Goal: Information Seeking & Learning: Learn about a topic

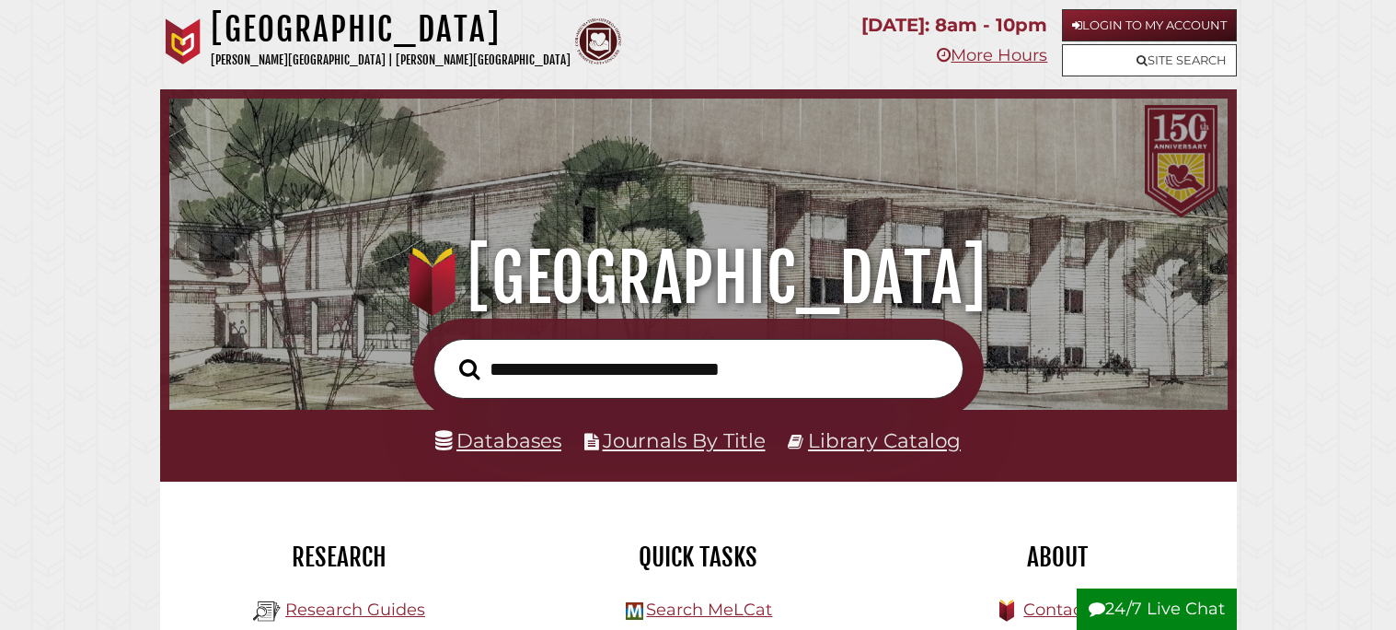
scroll to position [349, 1048]
type input "**********"
click at [450, 353] on button "Search" at bounding box center [470, 369] width 40 height 32
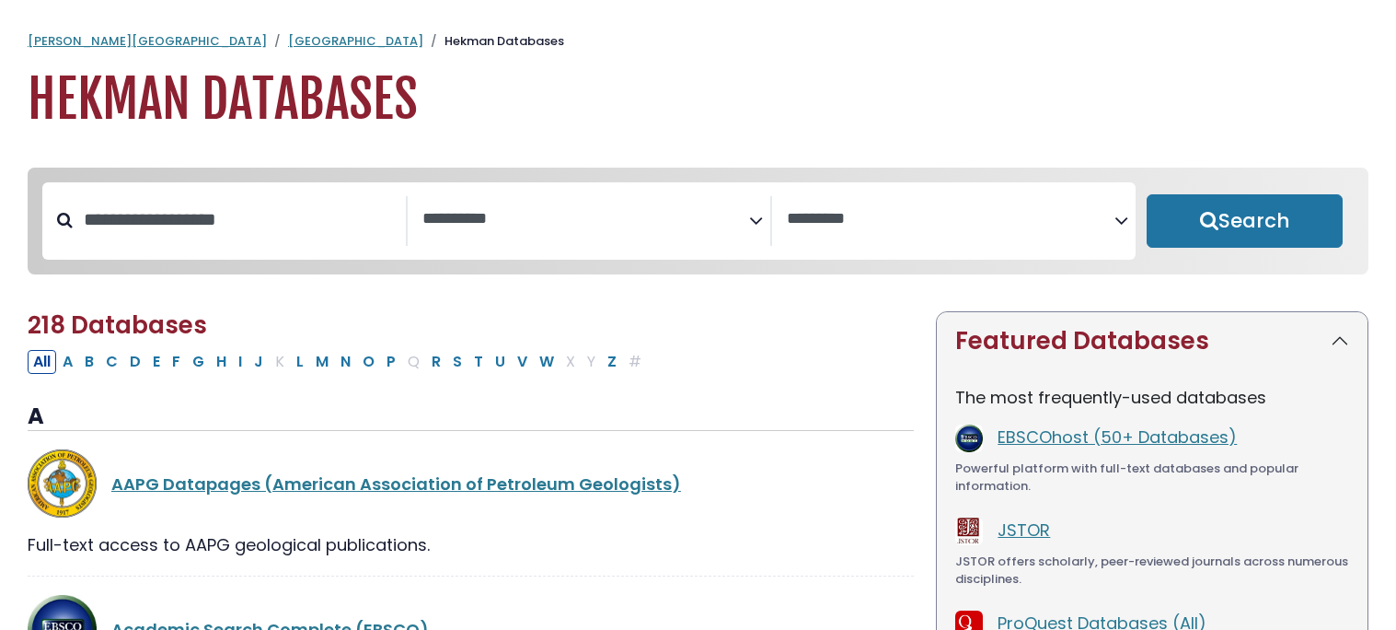
select select "Database Subject Filter"
select select "Database Vendors Filter"
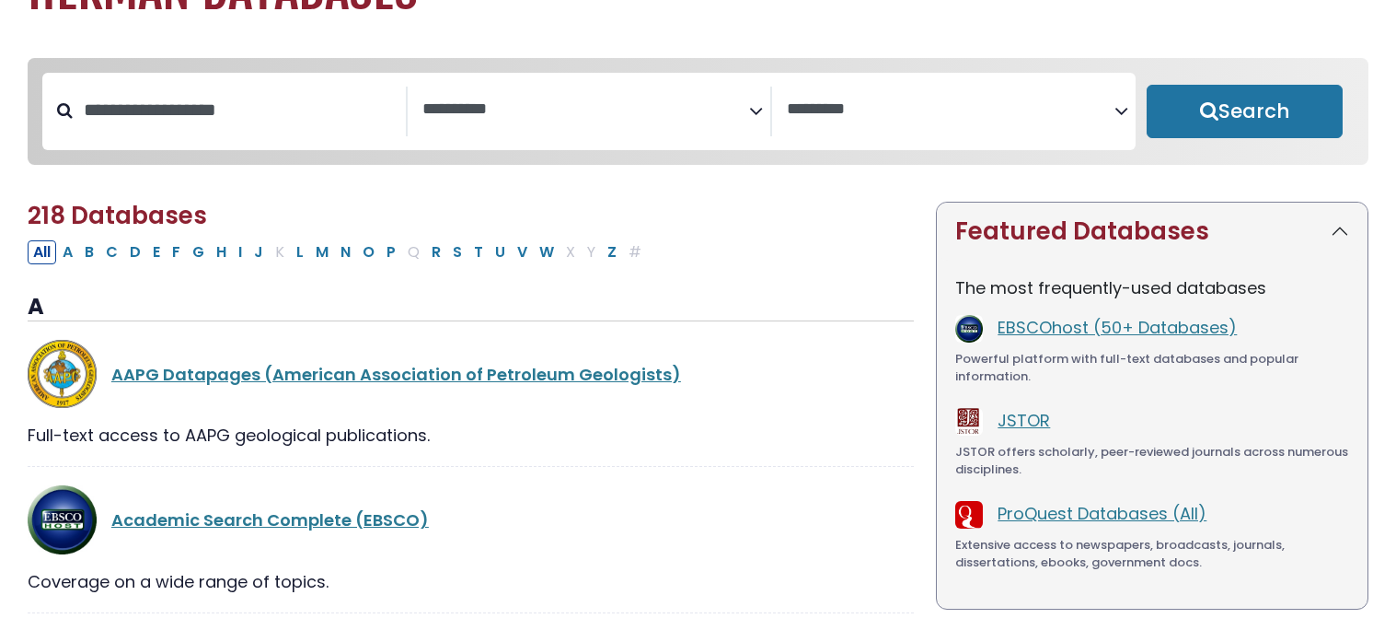
scroll to position [121, 0]
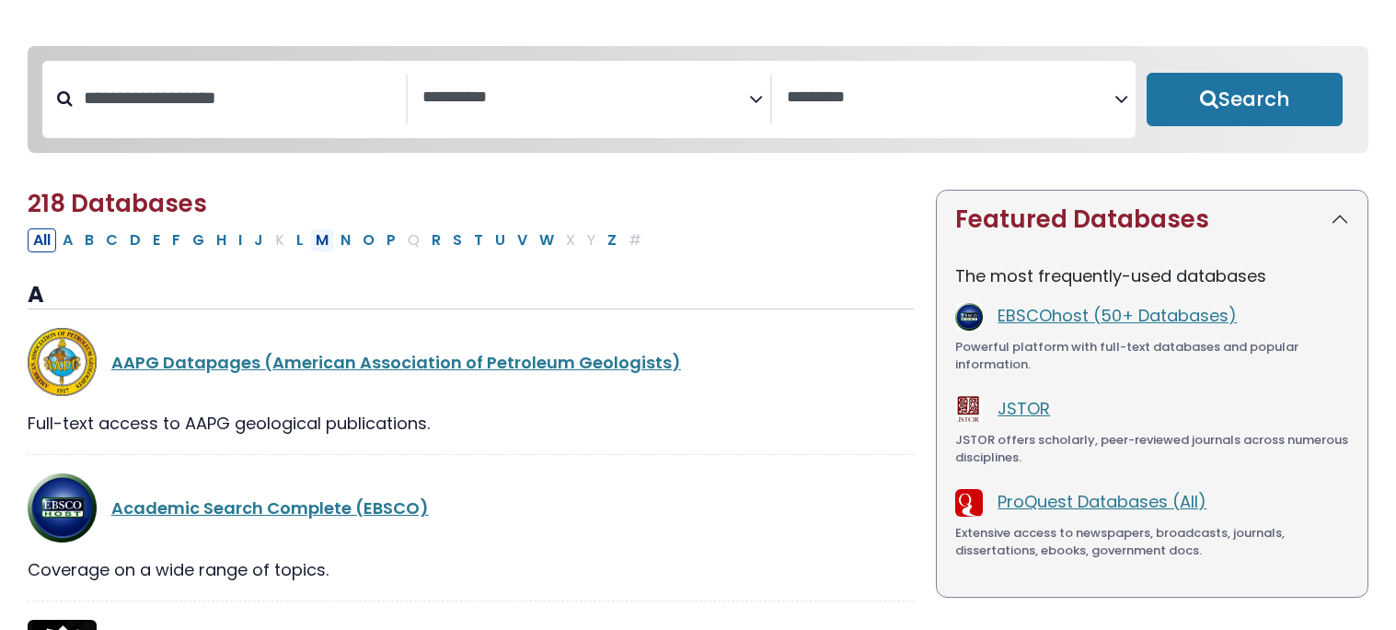
click at [326, 246] on button "M" at bounding box center [322, 240] width 24 height 24
select select "Database Subject Filter"
select select "Database Vendors Filter"
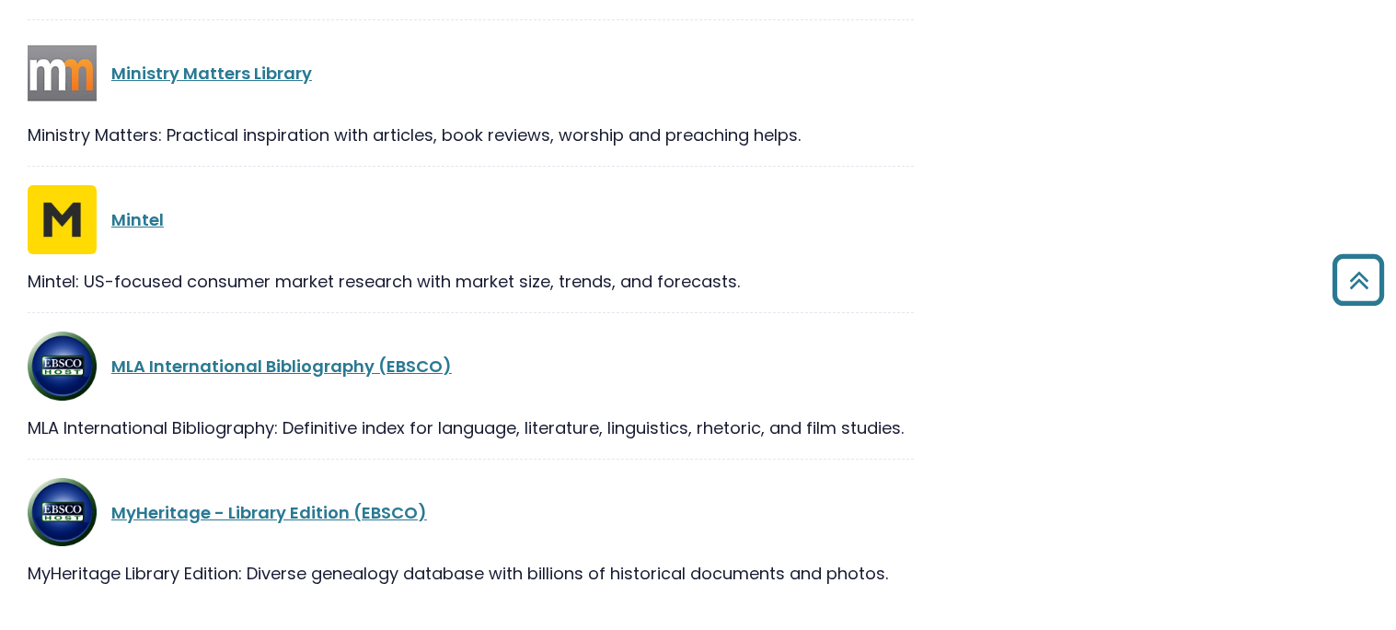
scroll to position [1207, 0]
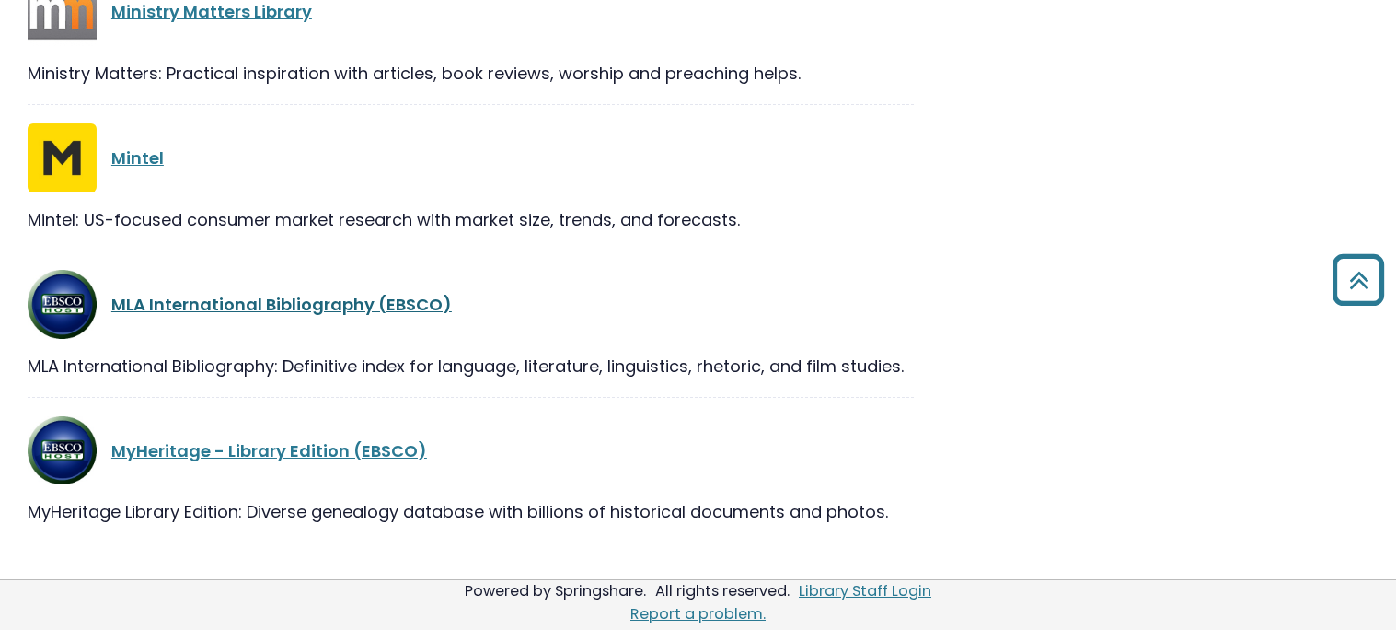
click at [312, 304] on link "MLA International Bibliography (EBSCO)" at bounding box center [281, 304] width 341 height 23
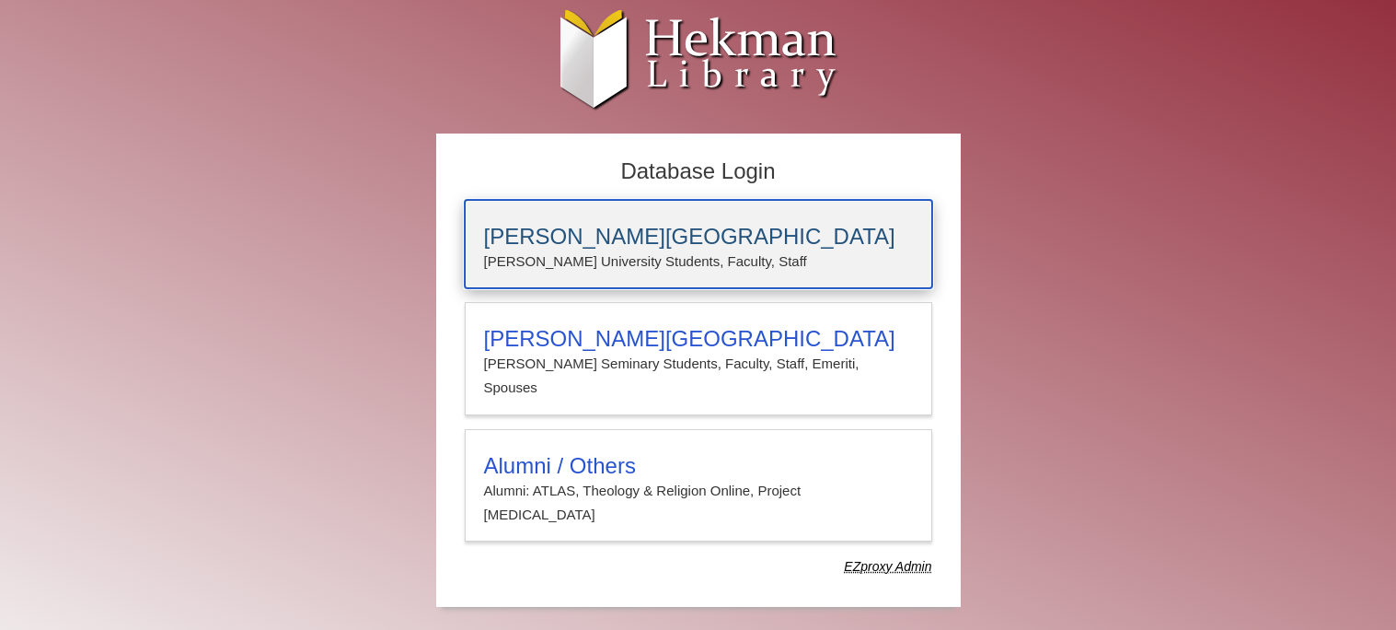
click at [628, 241] on h3 "[PERSON_NAME][GEOGRAPHIC_DATA]" at bounding box center [698, 237] width 429 height 26
